Goal: Task Accomplishment & Management: Use online tool/utility

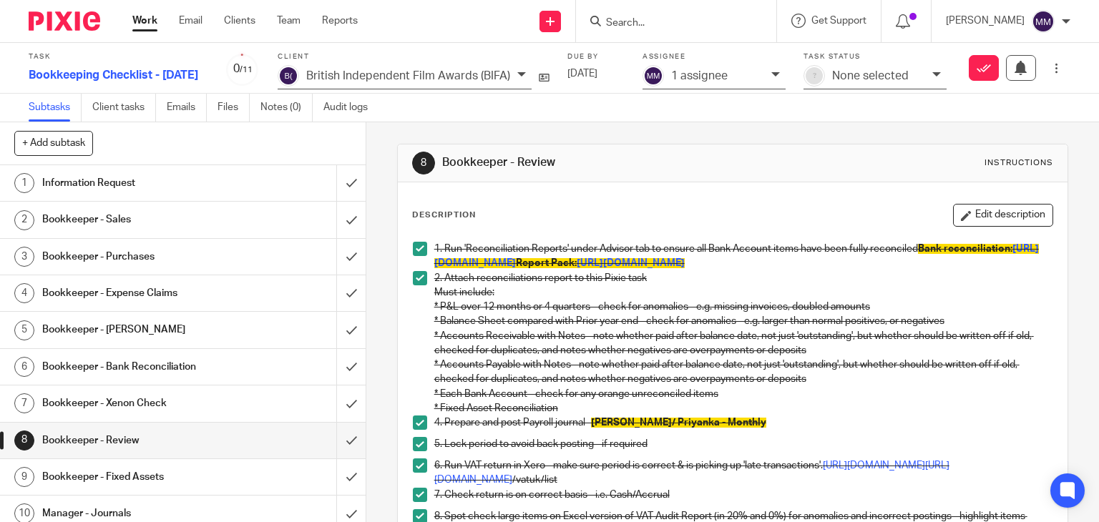
scroll to position [592, 0]
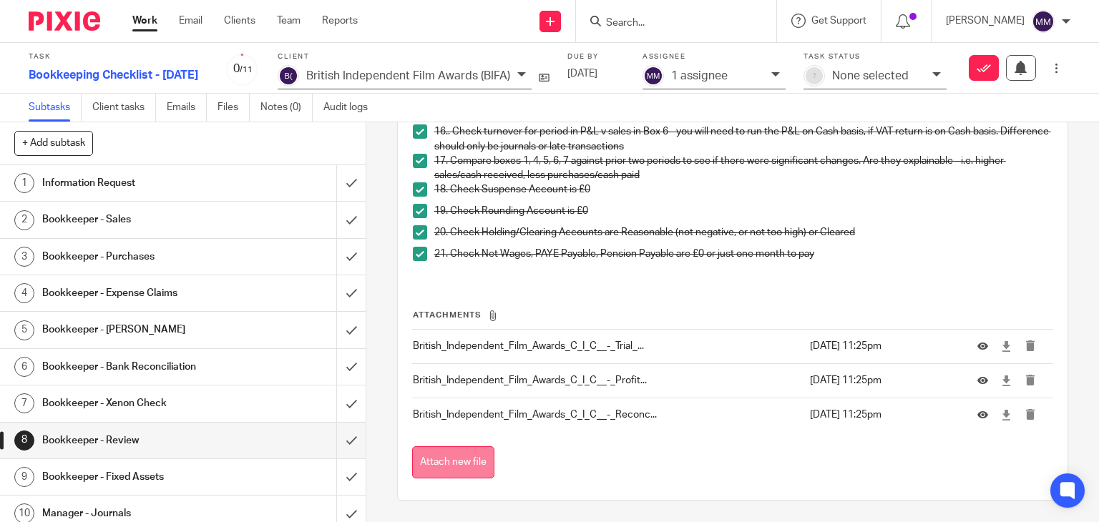
click at [434, 461] on button "Attach new file" at bounding box center [453, 462] width 82 height 32
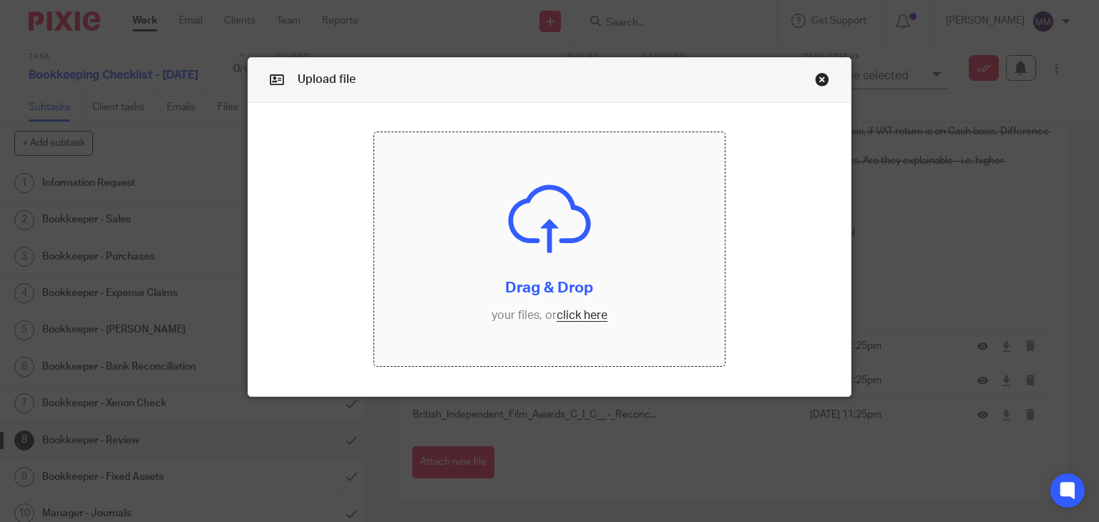
click at [570, 316] on input "file" at bounding box center [549, 249] width 351 height 234
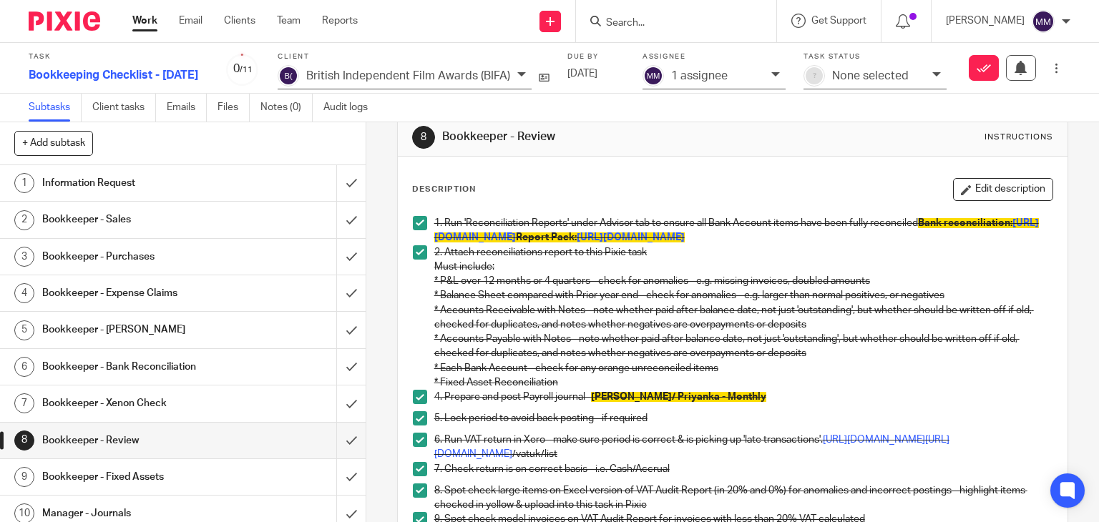
scroll to position [46, 0]
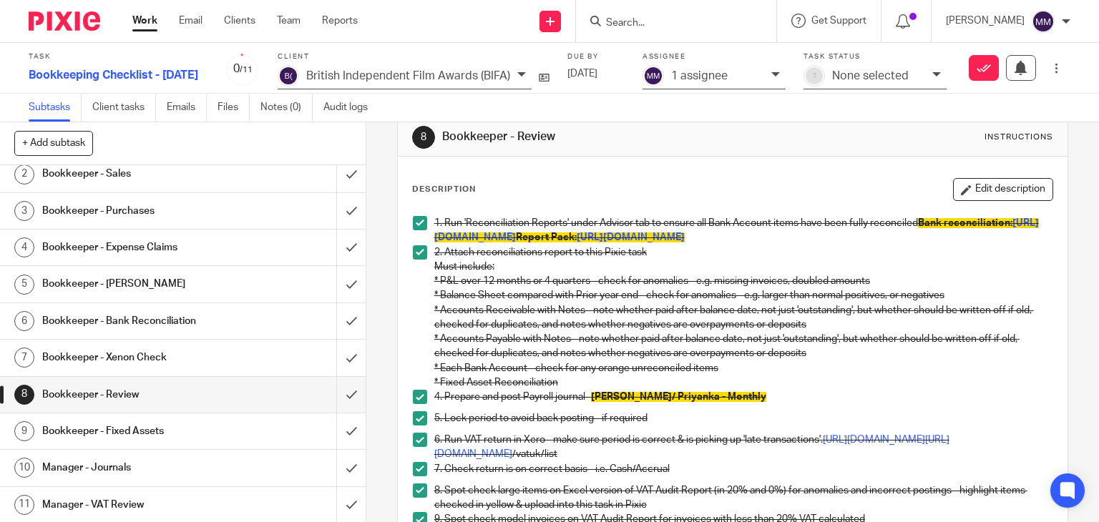
click at [145, 436] on h1 "Bookkeeper - Fixed Assets" at bounding box center [135, 431] width 187 height 21
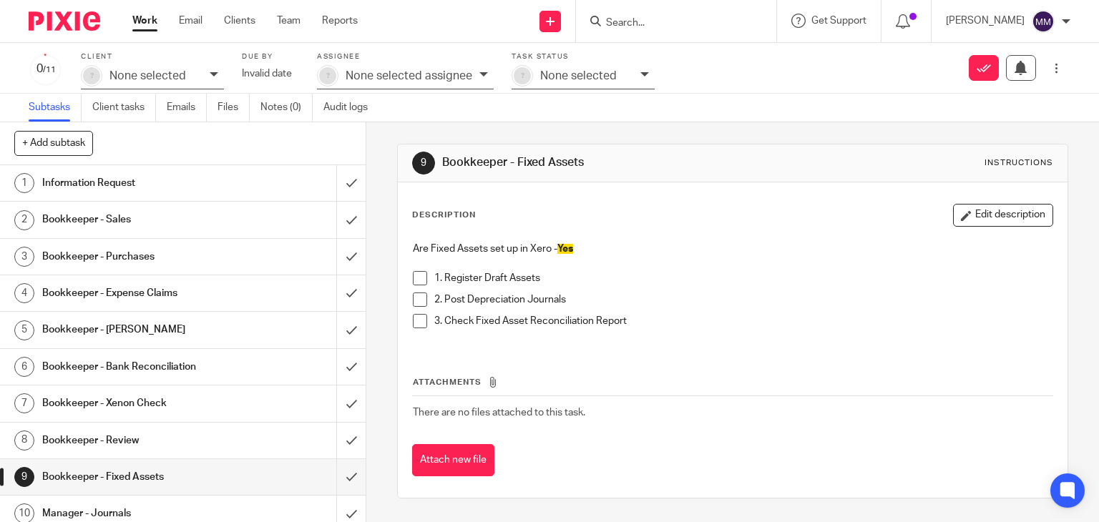
click at [416, 275] on span at bounding box center [420, 278] width 14 height 14
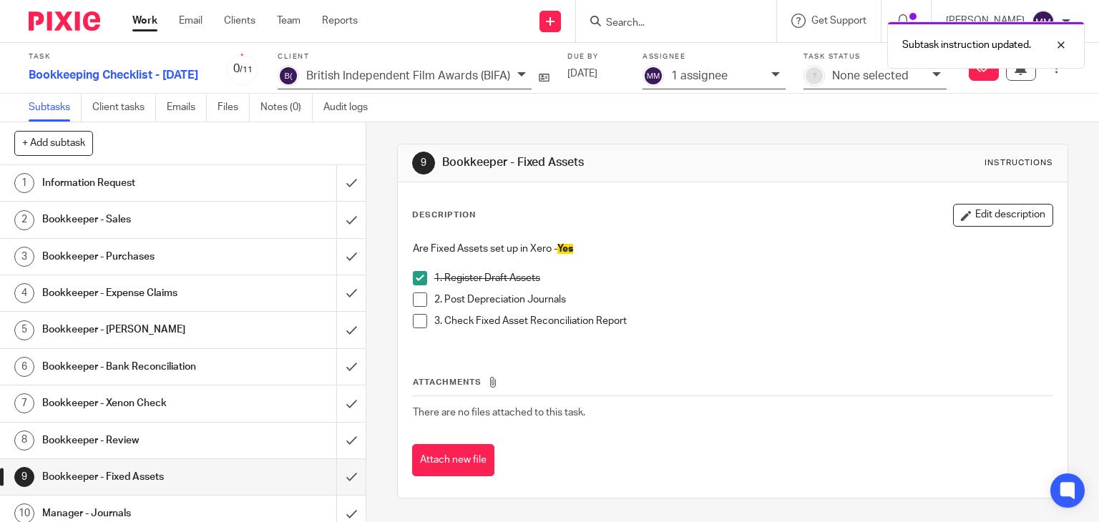
click at [416, 293] on span at bounding box center [420, 300] width 14 height 14
click at [414, 318] on span at bounding box center [420, 321] width 14 height 14
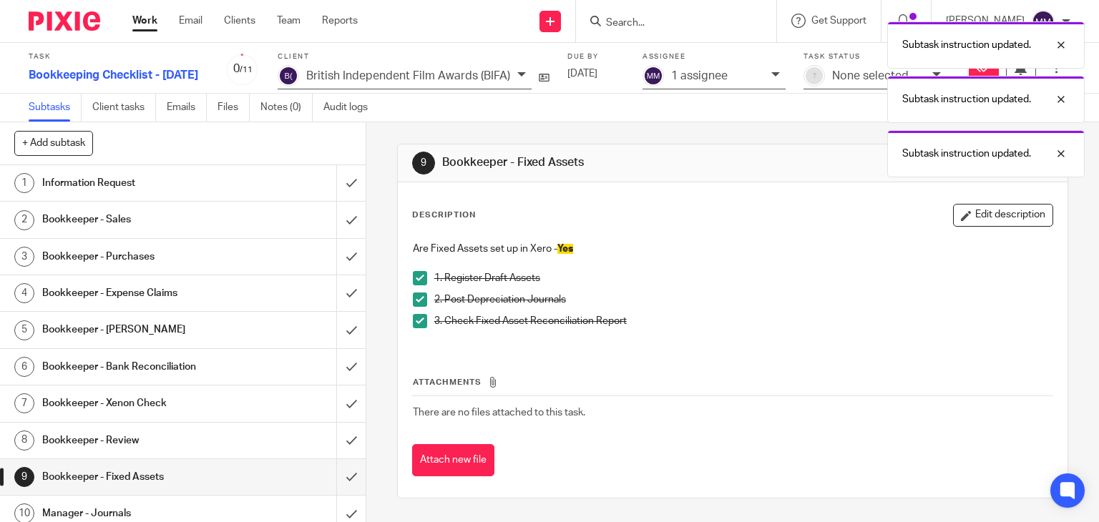
scroll to position [46, 0]
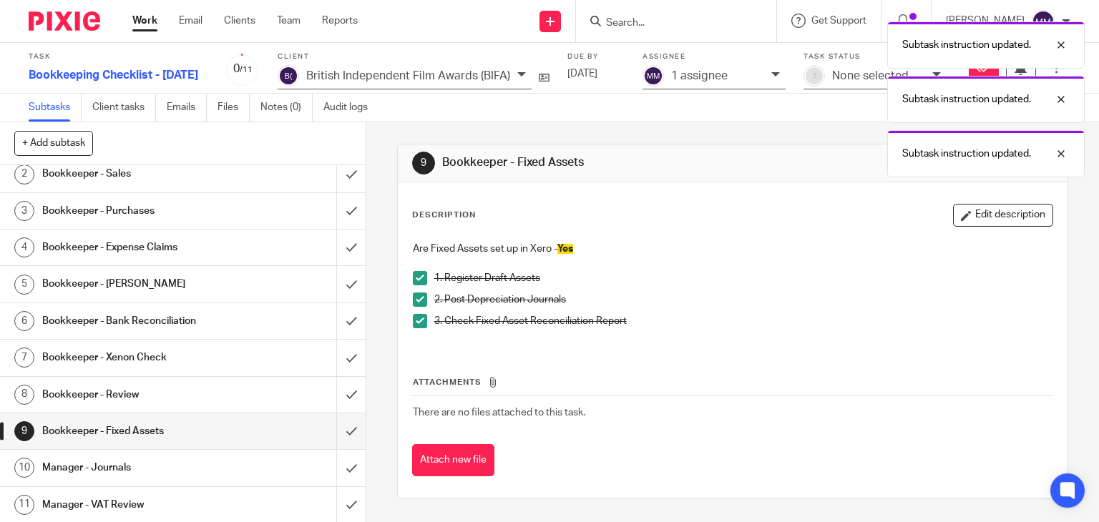
click at [197, 463] on h1 "Manager - Journals" at bounding box center [135, 467] width 187 height 21
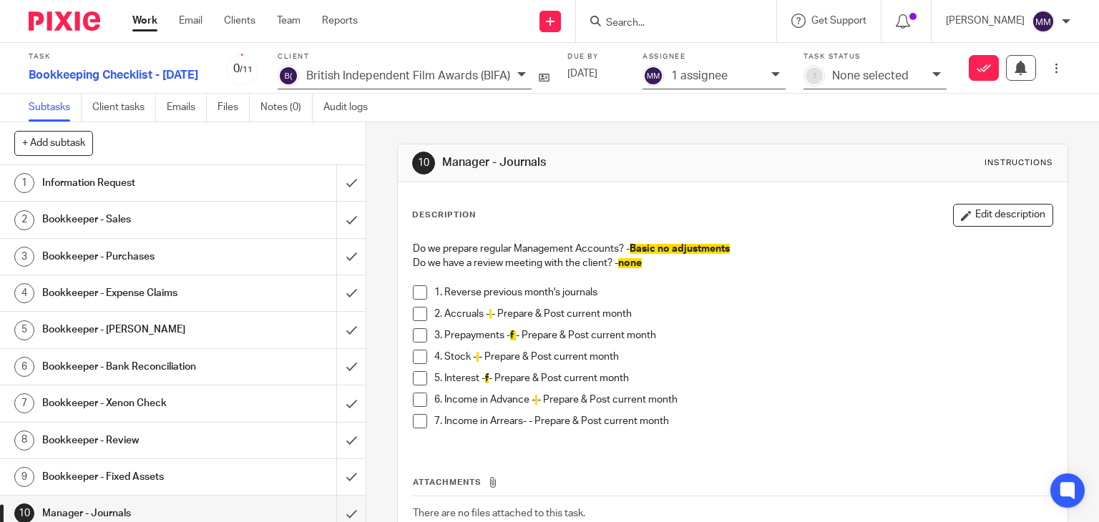
click at [413, 290] on span at bounding box center [420, 292] width 14 height 14
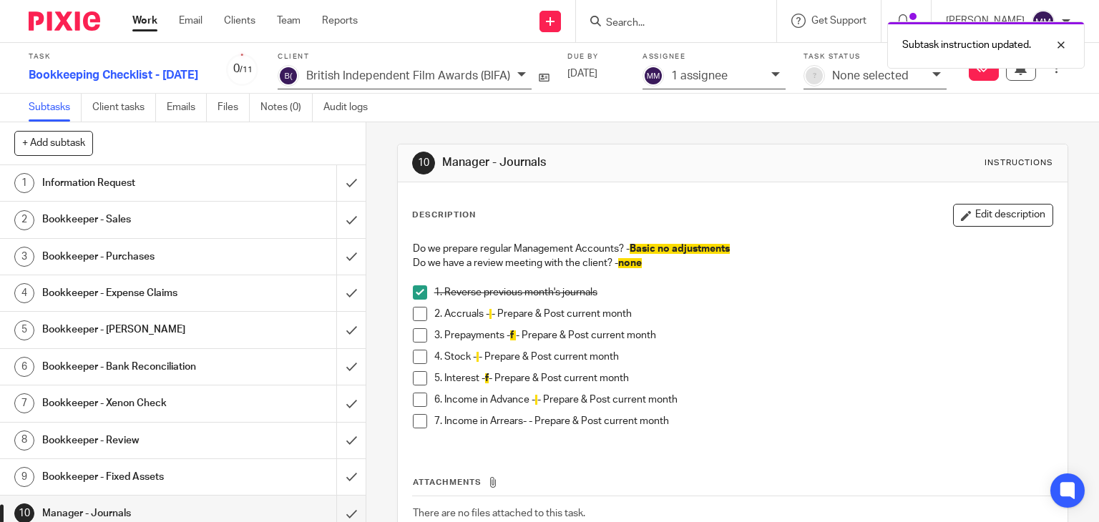
click at [413, 307] on span at bounding box center [420, 314] width 14 height 14
click at [413, 326] on li "2. Accruals - - Prepare & Post current month" at bounding box center [733, 317] width 640 height 21
click at [413, 337] on span at bounding box center [420, 335] width 14 height 14
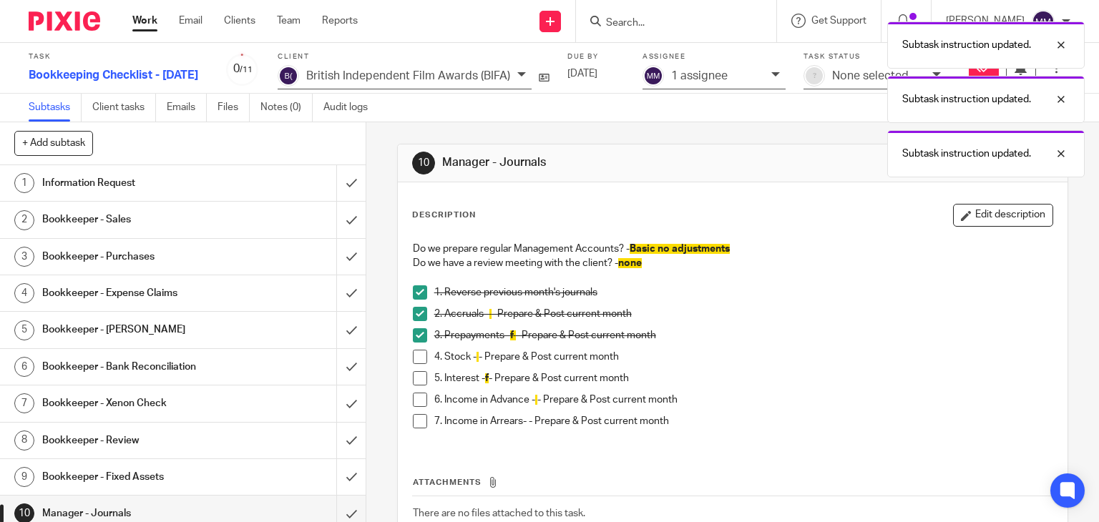
click at [414, 361] on span at bounding box center [420, 357] width 14 height 14
click at [416, 379] on span at bounding box center [420, 378] width 14 height 14
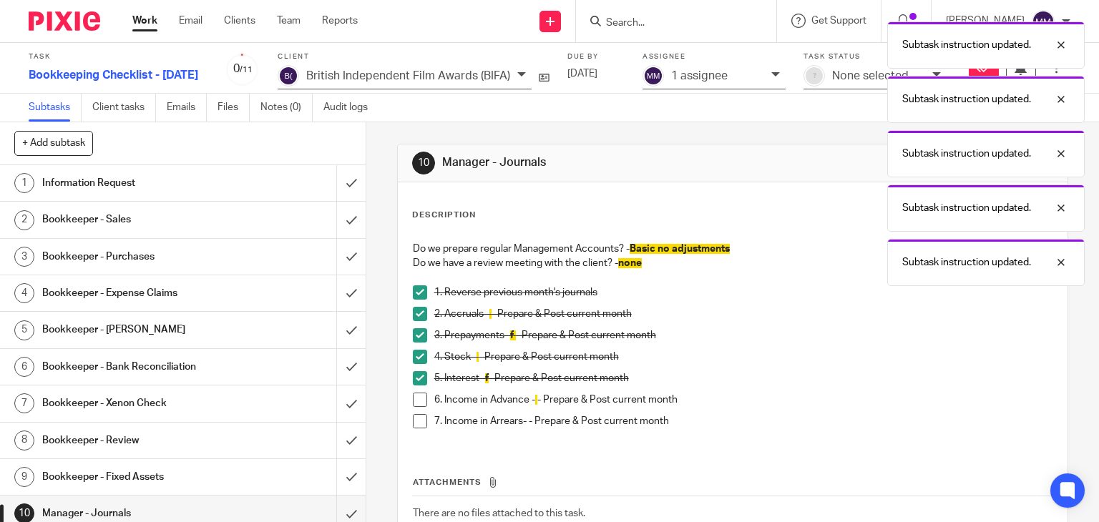
click at [416, 401] on span at bounding box center [420, 400] width 14 height 14
click at [416, 416] on span at bounding box center [420, 421] width 14 height 14
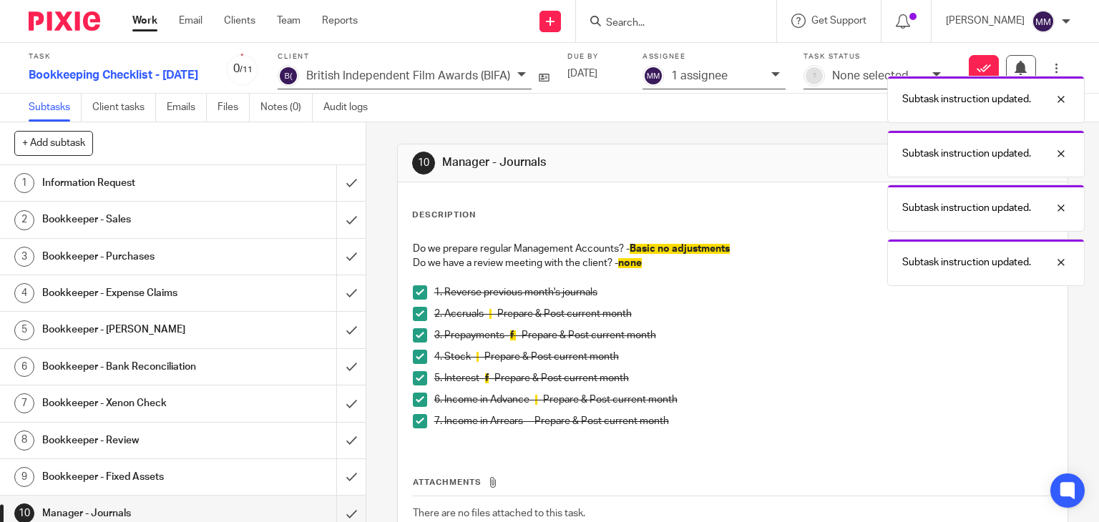
scroll to position [46, 0]
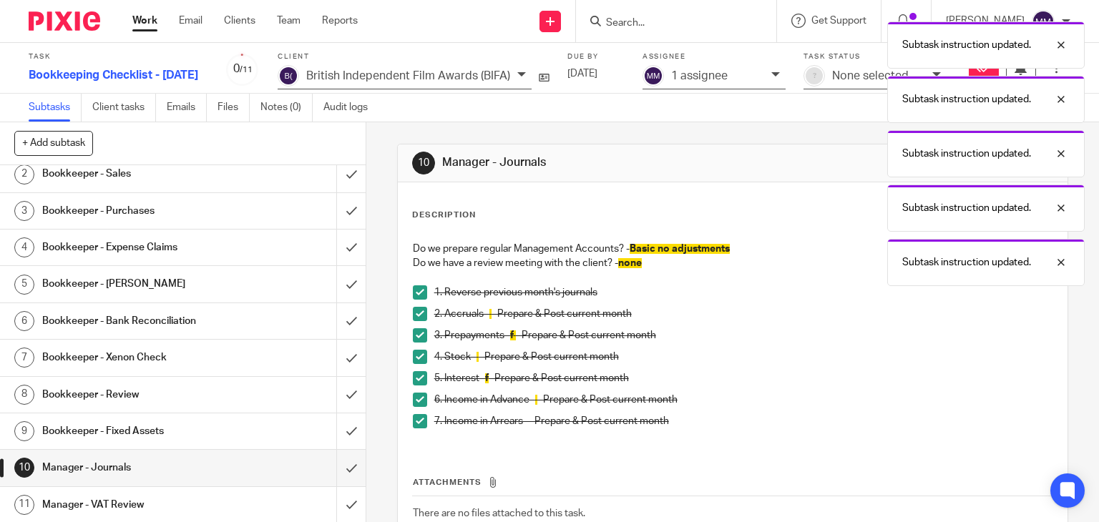
click at [184, 508] on h1 "Manager - VAT Review" at bounding box center [135, 504] width 187 height 21
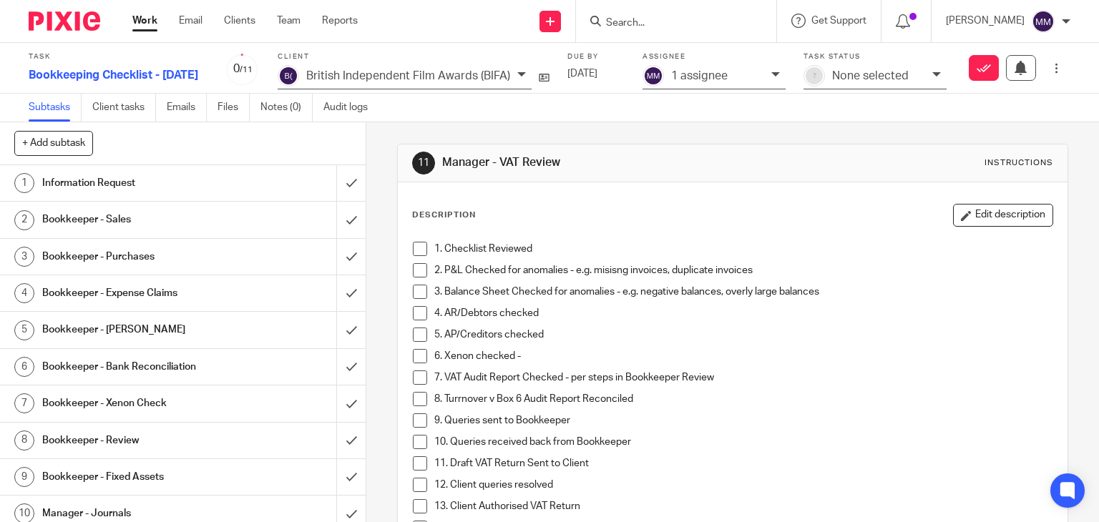
click at [371, 179] on div "11 Manager - VAT Review Instructions Description Edit description 1. Checklist …" at bounding box center [732, 322] width 733 height 400
click at [432, 24] on div "Send new email Create task Add client Get Support Contact via email Check our d…" at bounding box center [739, 21] width 720 height 42
click at [448, 23] on div "Send new email Create task Add client Get Support Contact via email Check our d…" at bounding box center [739, 21] width 720 height 42
